Goal: Contribute content

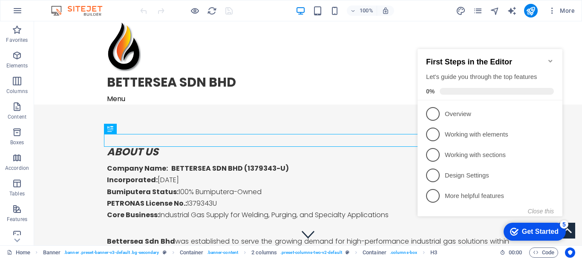
click at [549, 58] on icon "Minimize checklist" at bounding box center [550, 60] width 7 height 7
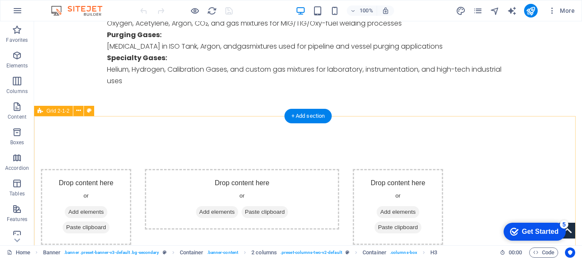
scroll to position [767, 0]
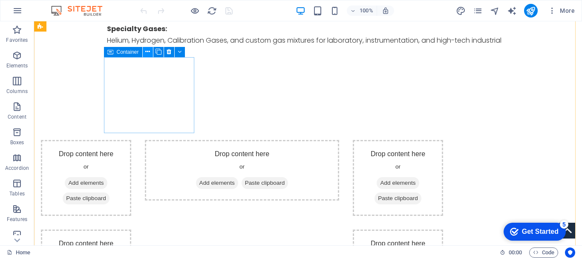
click at [147, 56] on icon at bounding box center [147, 51] width 5 height 9
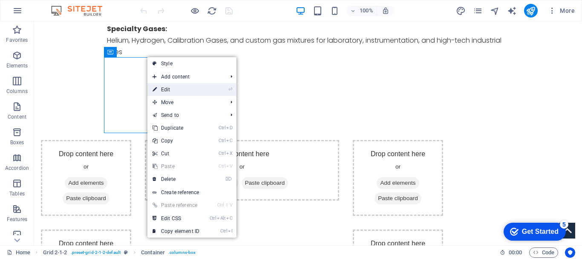
click at [165, 88] on link "⏎ Edit" at bounding box center [175, 89] width 57 height 13
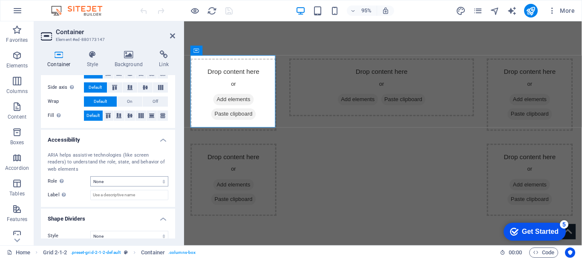
scroll to position [181, 0]
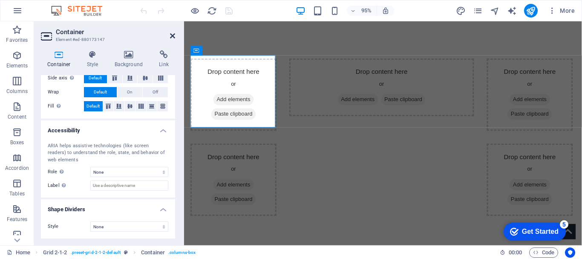
click at [170, 36] on icon at bounding box center [172, 35] width 5 height 7
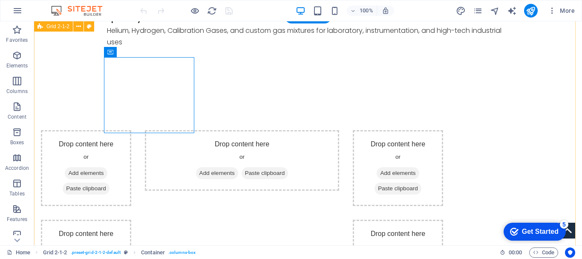
scroll to position [767, 0]
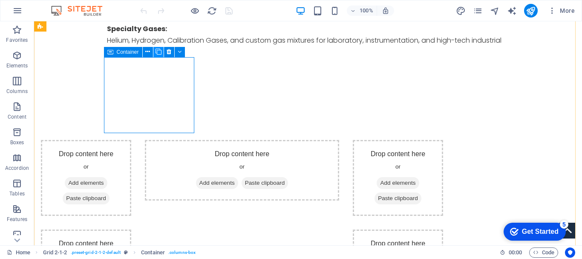
click at [160, 50] on icon at bounding box center [158, 51] width 6 height 9
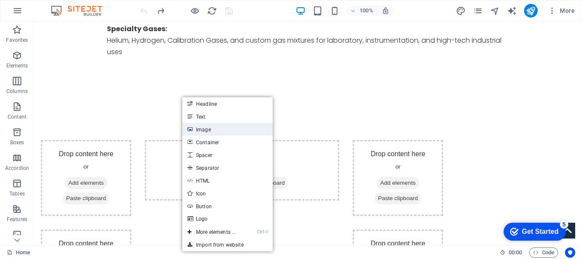
click at [204, 127] on link "Image" at bounding box center [227, 129] width 90 height 13
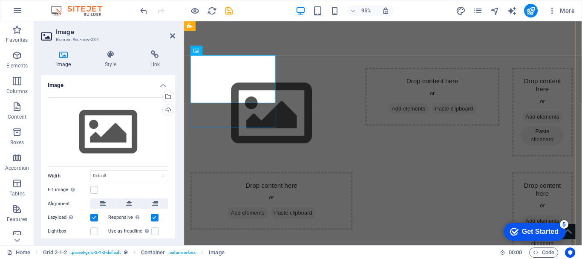
scroll to position [776, 0]
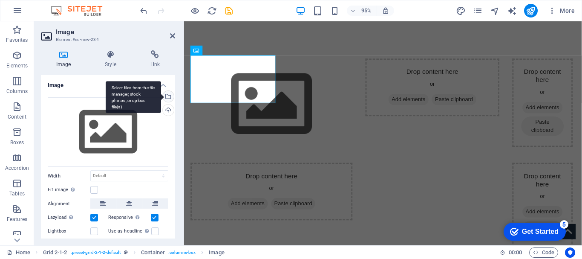
click at [167, 98] on div "Select files from the file manager, stock photos, or upload file(s)" at bounding box center [167, 97] width 13 height 13
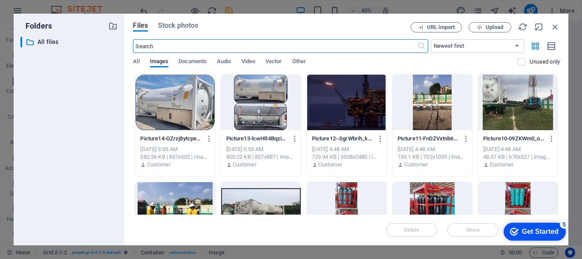
scroll to position [766, 0]
click at [250, 98] on div at bounding box center [261, 102] width 80 height 55
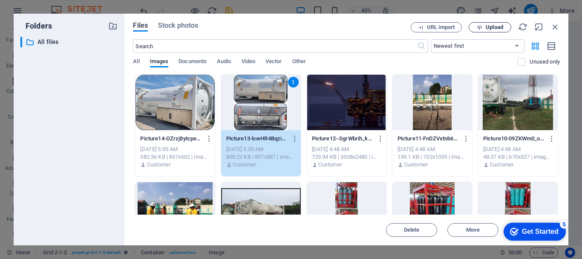
click at [492, 25] on span "Upload" at bounding box center [494, 27] width 17 height 5
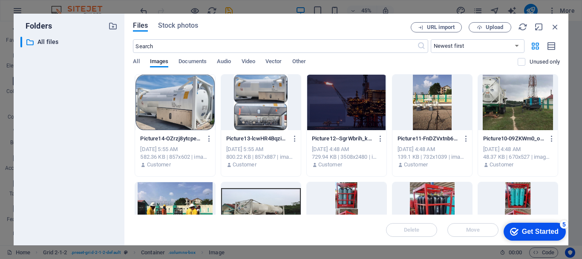
click at [544, 236] on div "checkmark Get Started 5" at bounding box center [534, 231] width 62 height 18
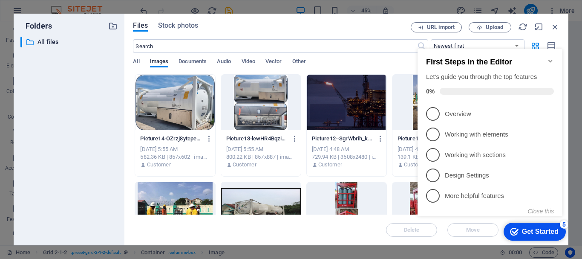
click at [548, 57] on icon "Minimize checklist" at bounding box center [550, 60] width 7 height 7
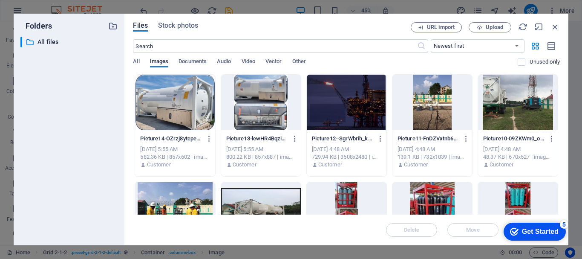
click at [252, 107] on div at bounding box center [261, 102] width 80 height 55
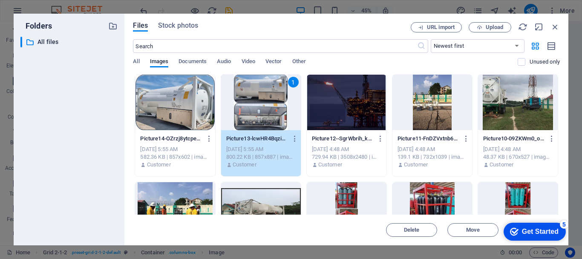
click at [257, 105] on div "1" at bounding box center [261, 102] width 80 height 55
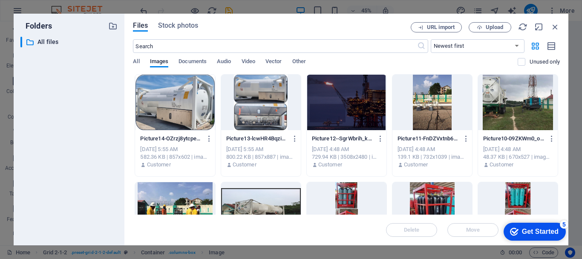
click at [257, 105] on div at bounding box center [261, 102] width 80 height 55
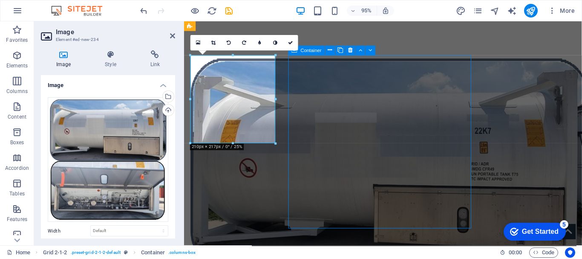
scroll to position [767, 0]
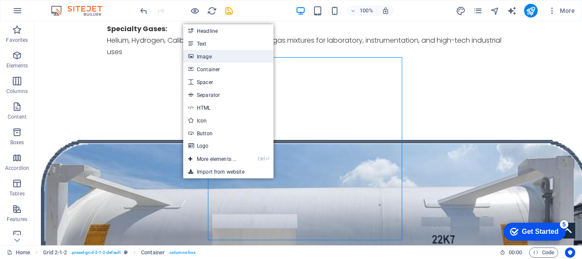
click at [216, 55] on link "Image" at bounding box center [228, 56] width 90 height 13
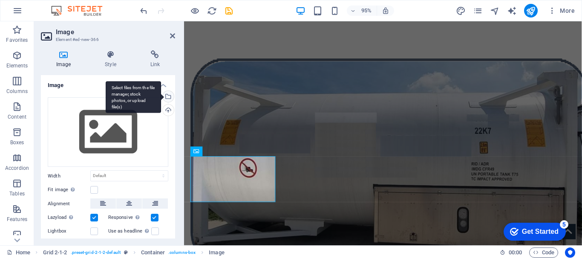
click at [161, 94] on div "Select files from the file manager, stock photos, or upload file(s)" at bounding box center [133, 97] width 55 height 32
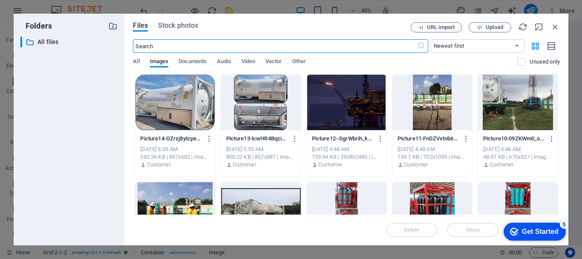
scroll to position [766, 0]
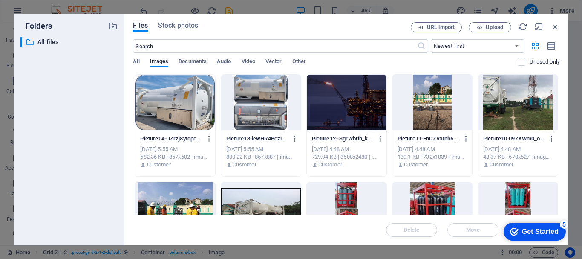
click at [519, 106] on div at bounding box center [518, 102] width 80 height 55
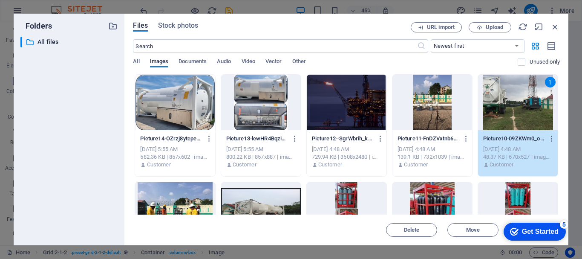
click at [519, 97] on div "1" at bounding box center [518, 102] width 80 height 55
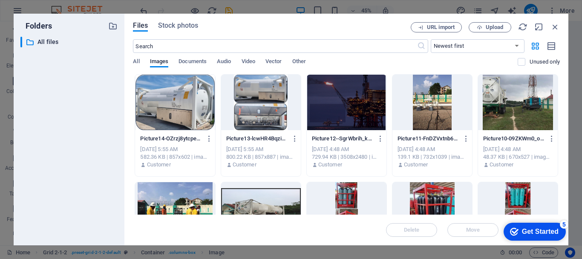
click at [519, 97] on div at bounding box center [518, 102] width 80 height 55
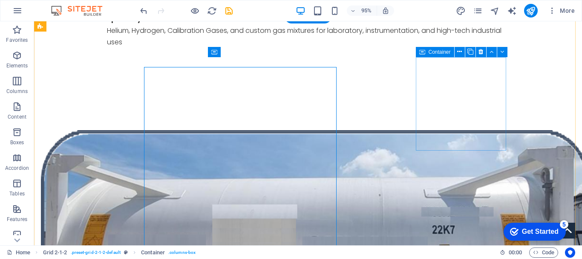
scroll to position [767, 0]
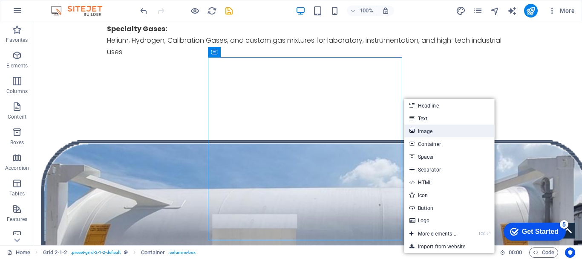
click at [422, 130] on link "Image" at bounding box center [449, 130] width 90 height 13
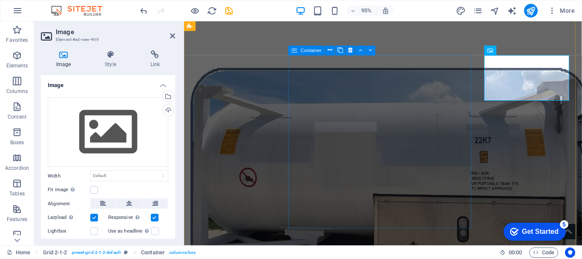
scroll to position [776, 0]
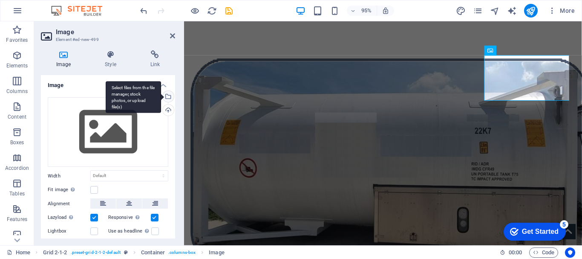
click at [164, 92] on div "Select files from the file manager, stock photos, or upload file(s)" at bounding box center [167, 97] width 13 height 13
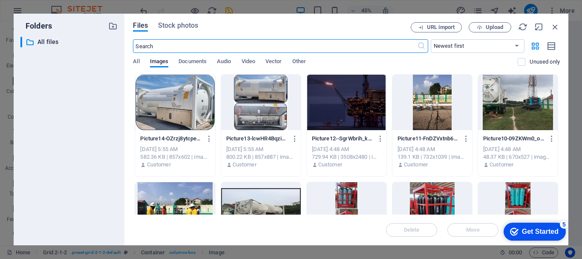
scroll to position [43, 0]
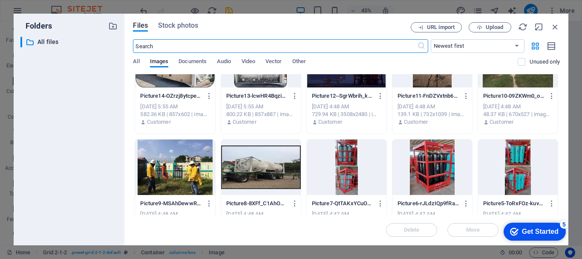
click at [163, 164] on div at bounding box center [175, 166] width 80 height 55
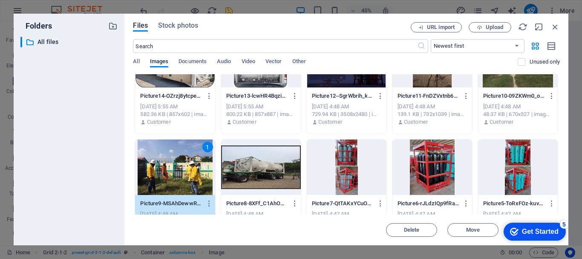
click at [163, 164] on div "1" at bounding box center [175, 166] width 80 height 55
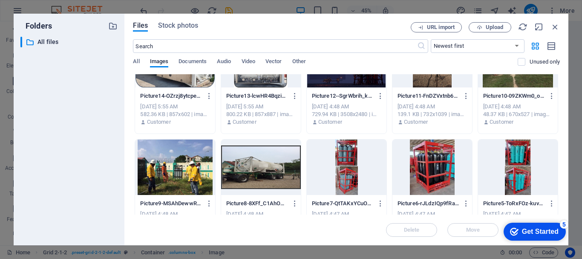
click at [163, 164] on div at bounding box center [175, 166] width 80 height 55
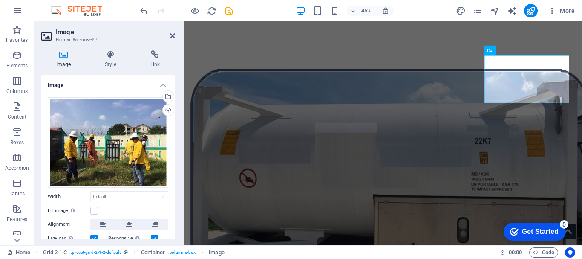
scroll to position [776, 0]
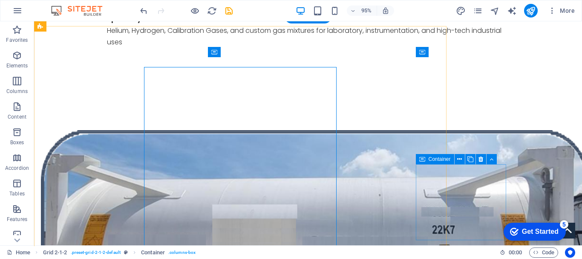
scroll to position [767, 0]
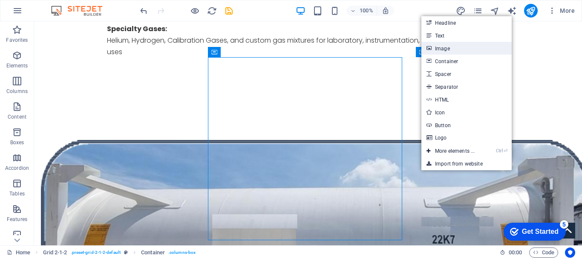
click at [460, 48] on link "Image" at bounding box center [466, 48] width 90 height 13
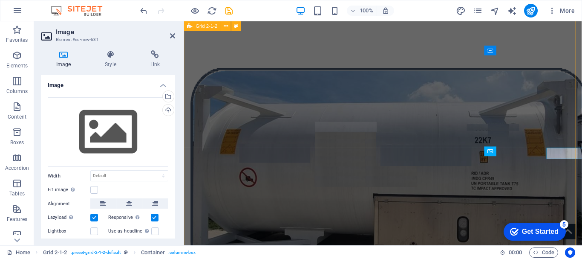
scroll to position [776, 0]
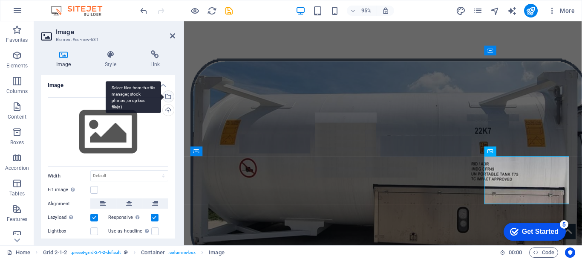
click at [170, 95] on div "Select files from the file manager, stock photos, or upload file(s)" at bounding box center [167, 97] width 13 height 13
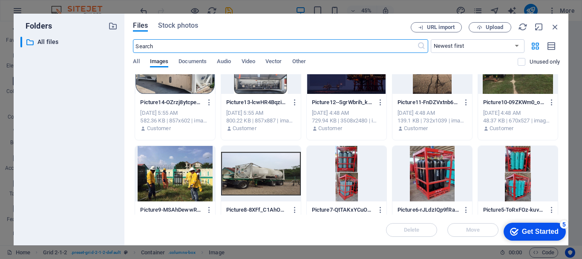
scroll to position [85, 0]
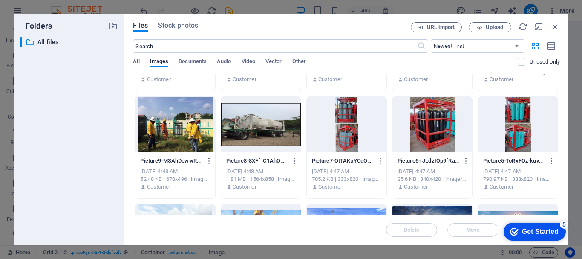
click at [433, 128] on div at bounding box center [432, 124] width 80 height 55
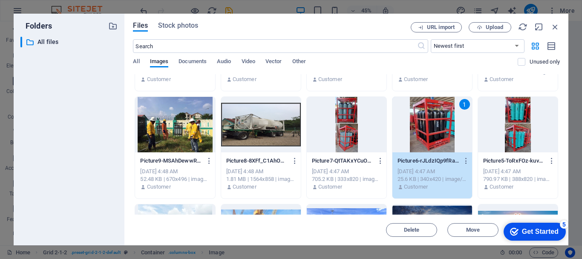
click at [433, 128] on div "1" at bounding box center [432, 124] width 80 height 55
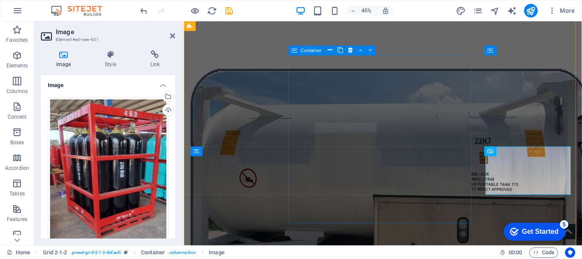
scroll to position [776, 0]
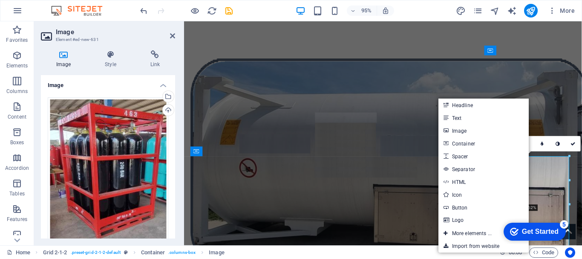
click at [175, 34] on aside "Image Element #ed-new-631 Image Style Link Image Drag files here, click to choo…" at bounding box center [109, 133] width 150 height 224
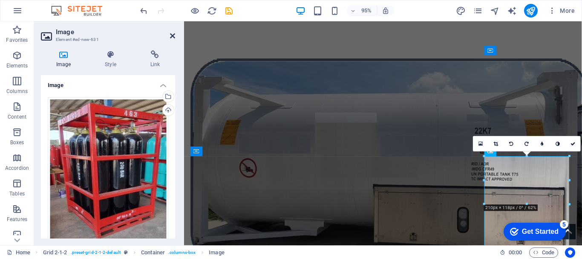
click at [173, 35] on icon at bounding box center [172, 35] width 5 height 7
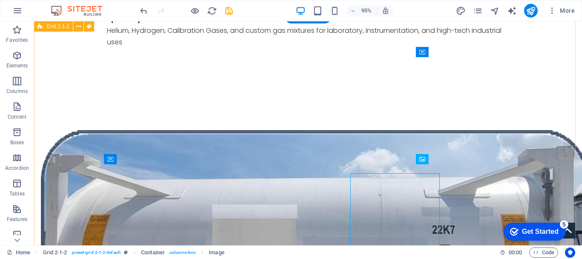
scroll to position [767, 0]
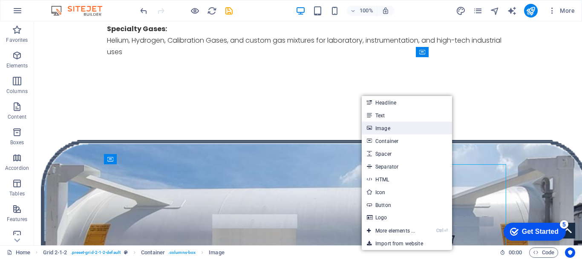
click at [390, 126] on link "Image" at bounding box center [407, 127] width 90 height 13
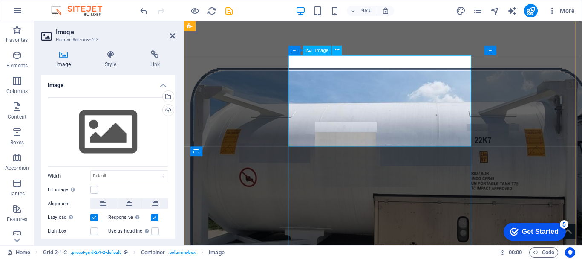
scroll to position [776, 0]
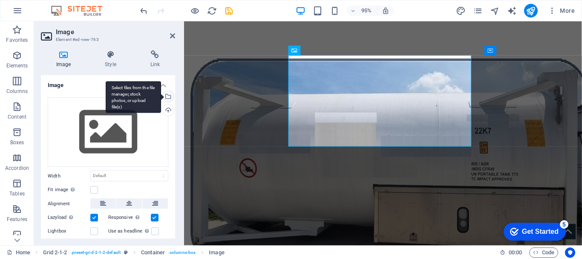
click at [167, 94] on div "Select files from the file manager, stock photos, or upload file(s)" at bounding box center [167, 97] width 13 height 13
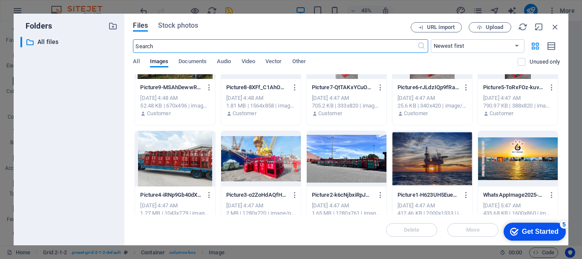
scroll to position [170, 0]
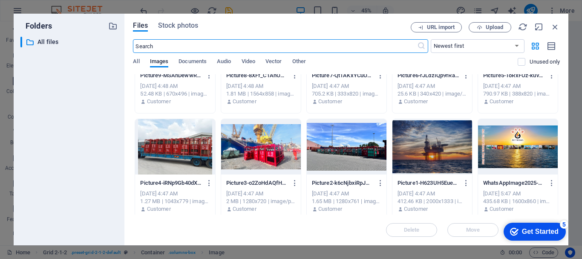
click at [271, 155] on div at bounding box center [261, 146] width 80 height 55
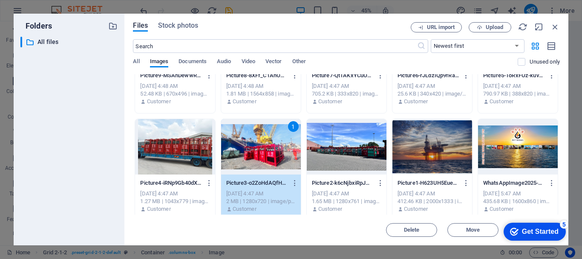
click at [269, 150] on div "1" at bounding box center [261, 146] width 80 height 55
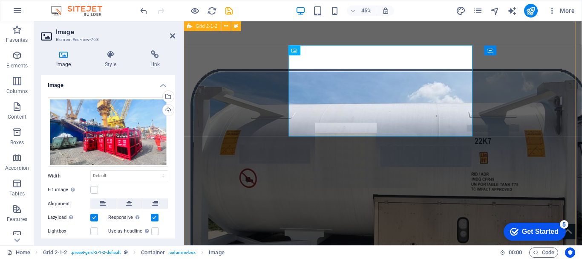
scroll to position [776, 0]
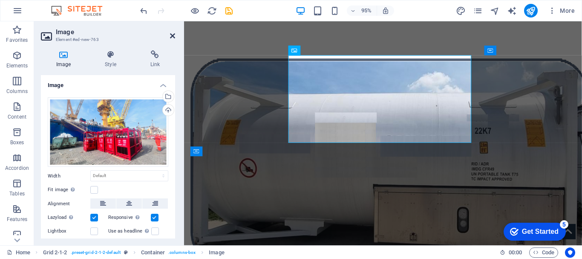
click at [172, 35] on icon at bounding box center [172, 35] width 5 height 7
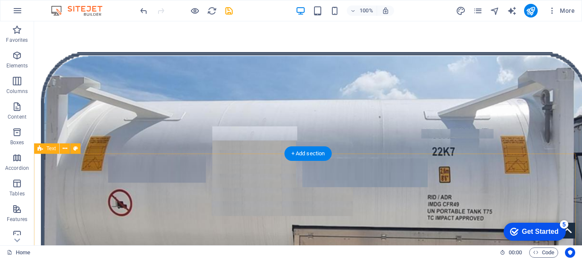
scroll to position [724, 0]
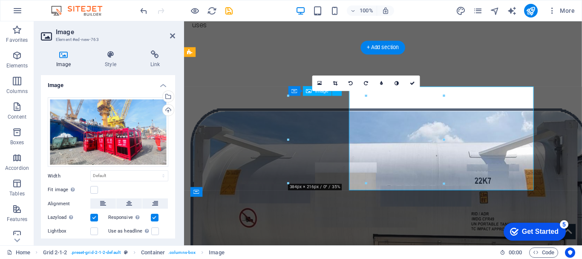
scroll to position [734, 0]
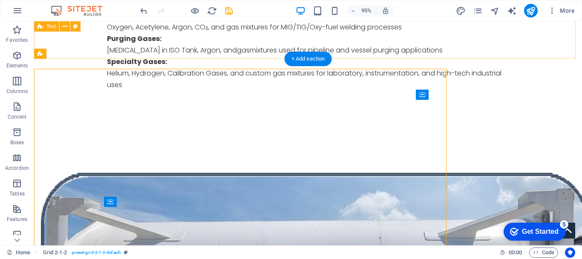
scroll to position [724, 0]
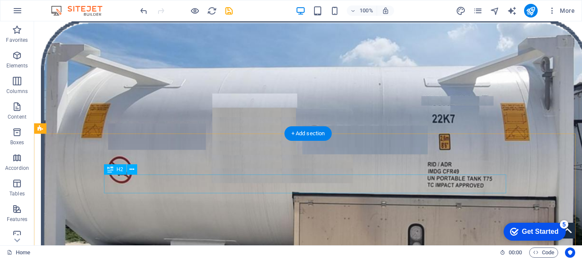
scroll to position [809, 0]
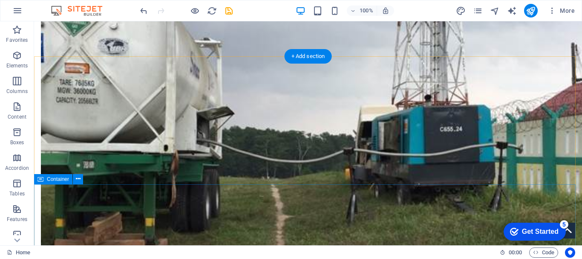
scroll to position [1576, 0]
